Goal: Transaction & Acquisition: Purchase product/service

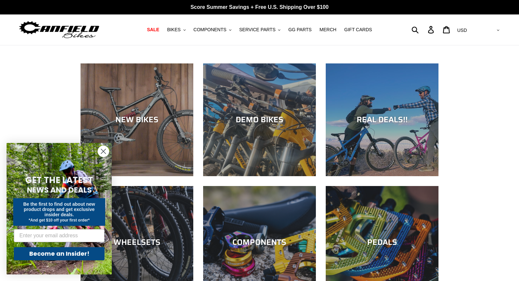
click at [104, 149] on icon "Close dialog" at bounding box center [103, 151] width 5 height 5
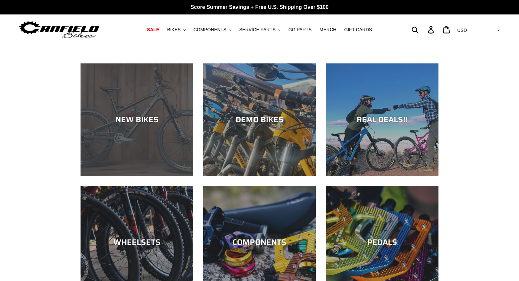
click at [141, 115] on div "NEW BIKES" at bounding box center [136, 120] width 113 height 10
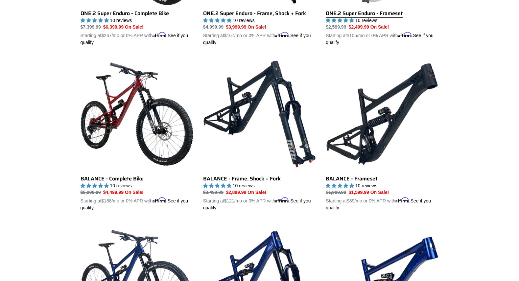
scroll to position [631, 0]
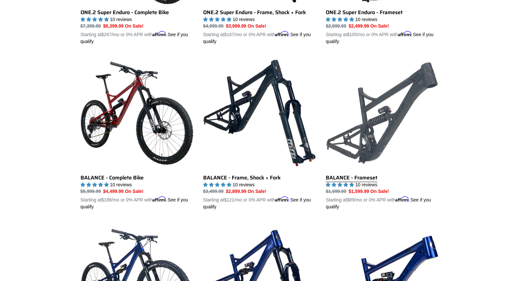
click at [377, 114] on link "BALANCE - Frameset" at bounding box center [382, 134] width 113 height 154
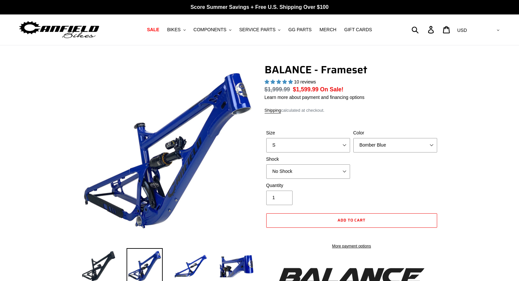
select select "highest-rating"
